Goal: Book appointment/travel/reservation

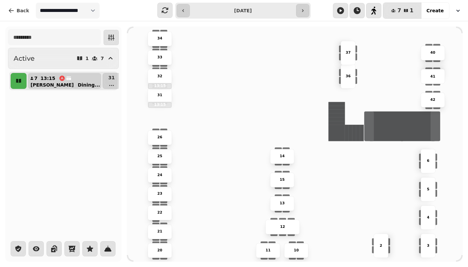
click at [45, 85] on div "[PERSON_NAME] ..." at bounding box center [67, 85] width 68 height 7
select select "**********"
select select "*"
select select "****"
